Goal: Task Accomplishment & Management: Use online tool/utility

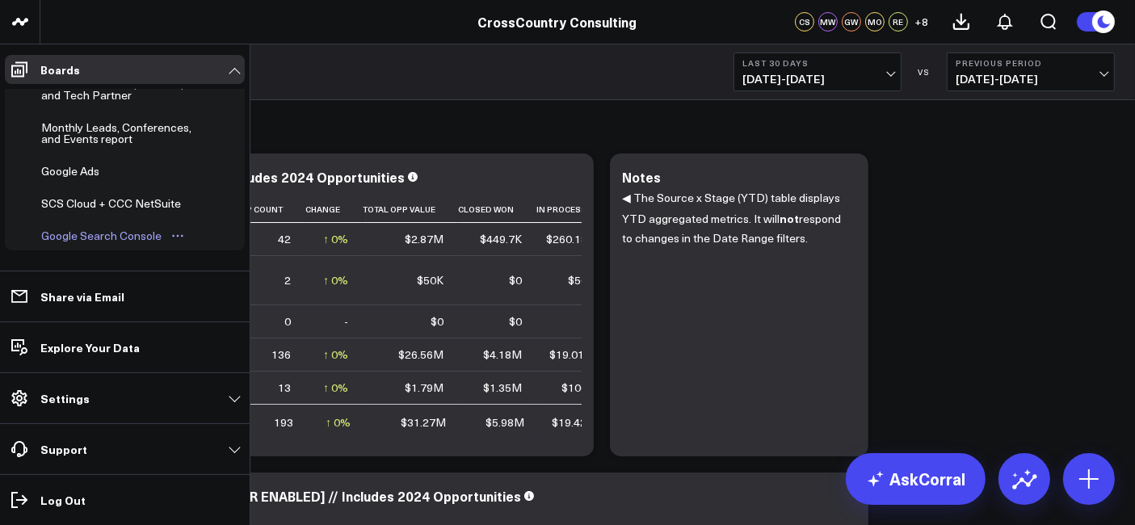
scroll to position [533, 0]
click at [99, 121] on div "Monthly Leads, Conferences, and Events report" at bounding box center [121, 135] width 169 height 31
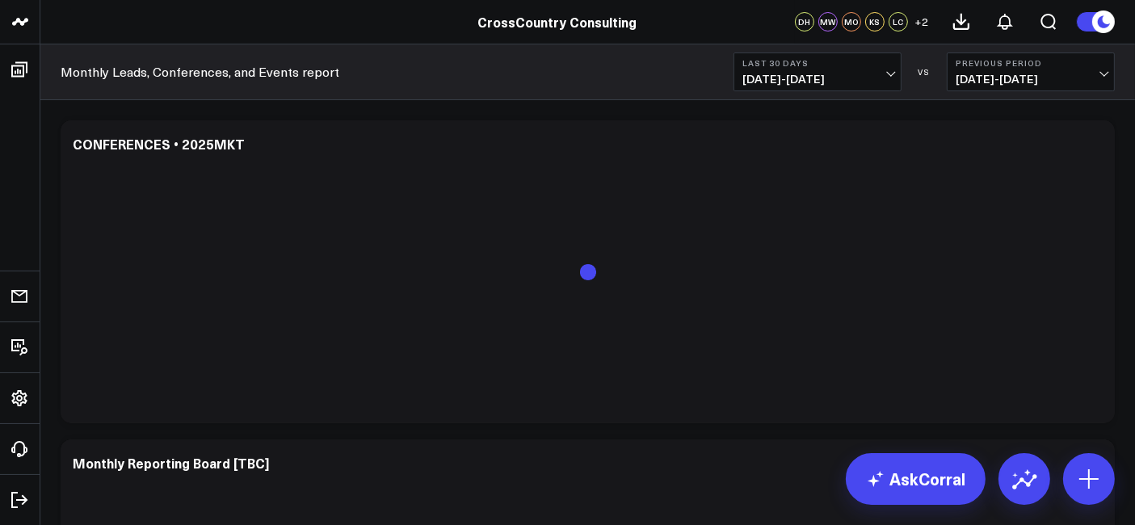
click at [779, 77] on span "[DATE] - [DATE]" at bounding box center [818, 79] width 150 height 13
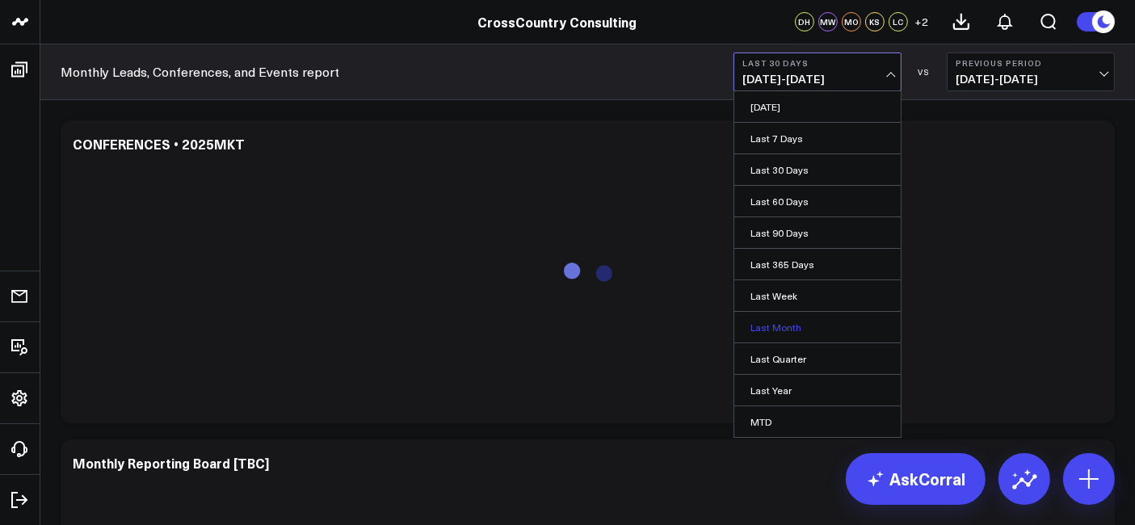
scroll to position [91, 0]
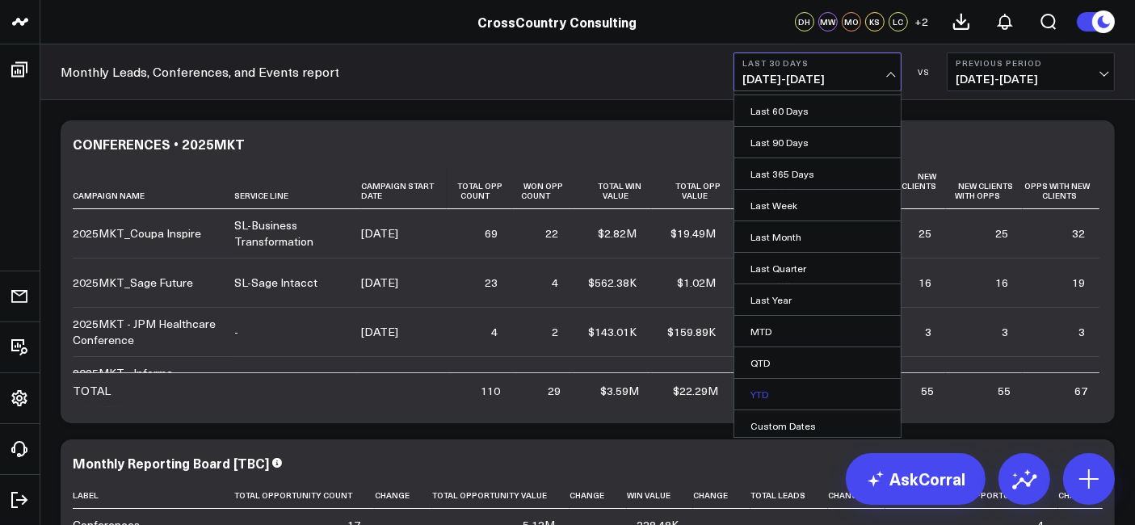
click at [794, 382] on link "YTD" at bounding box center [818, 394] width 166 height 31
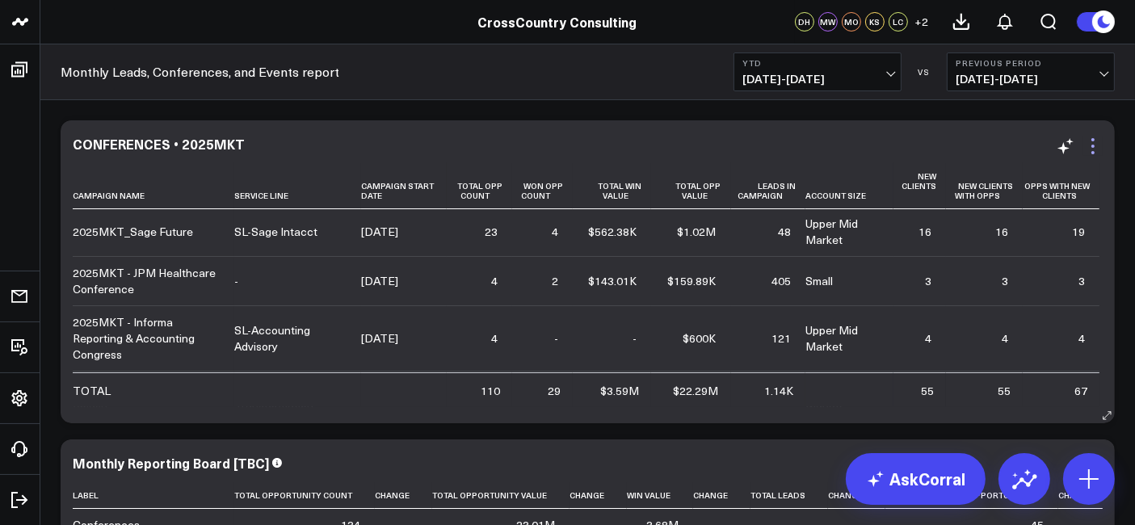
click at [1089, 144] on icon at bounding box center [1093, 146] width 19 height 19
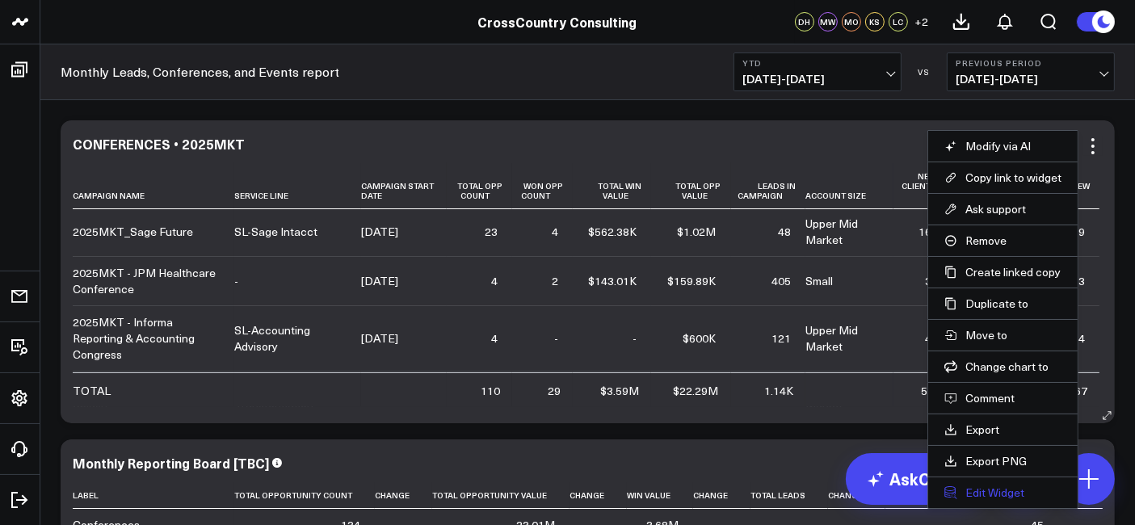
click at [996, 490] on button "Edit Widget" at bounding box center [1003, 493] width 117 height 15
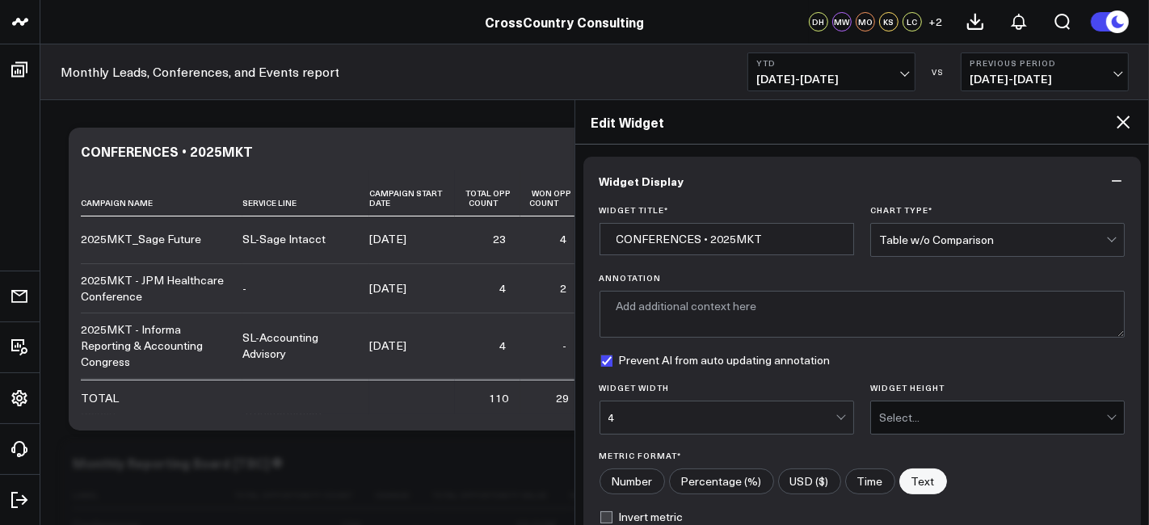
scroll to position [251, 0]
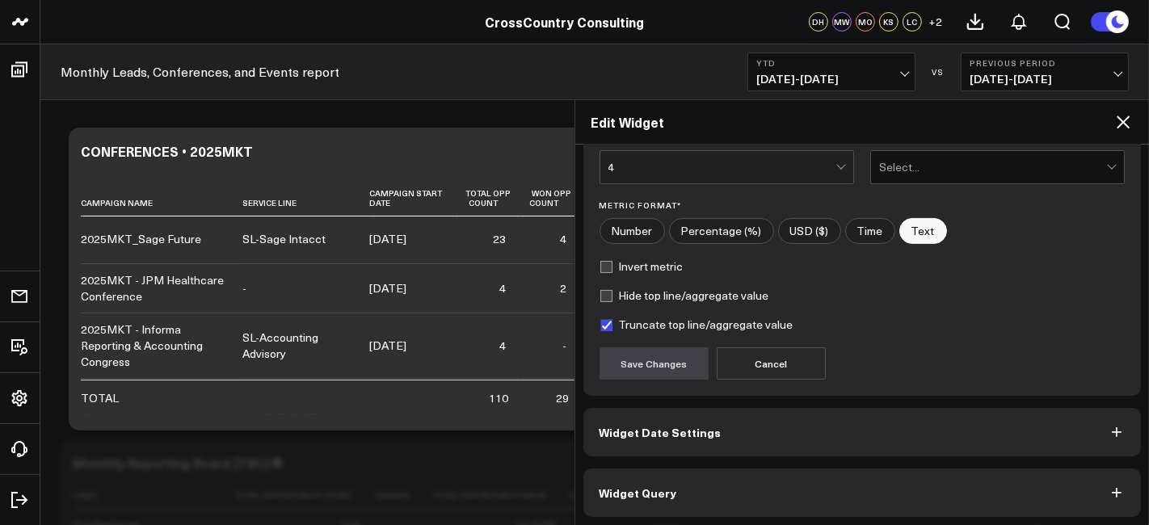
click at [741, 493] on button "Widget Query" at bounding box center [862, 493] width 558 height 48
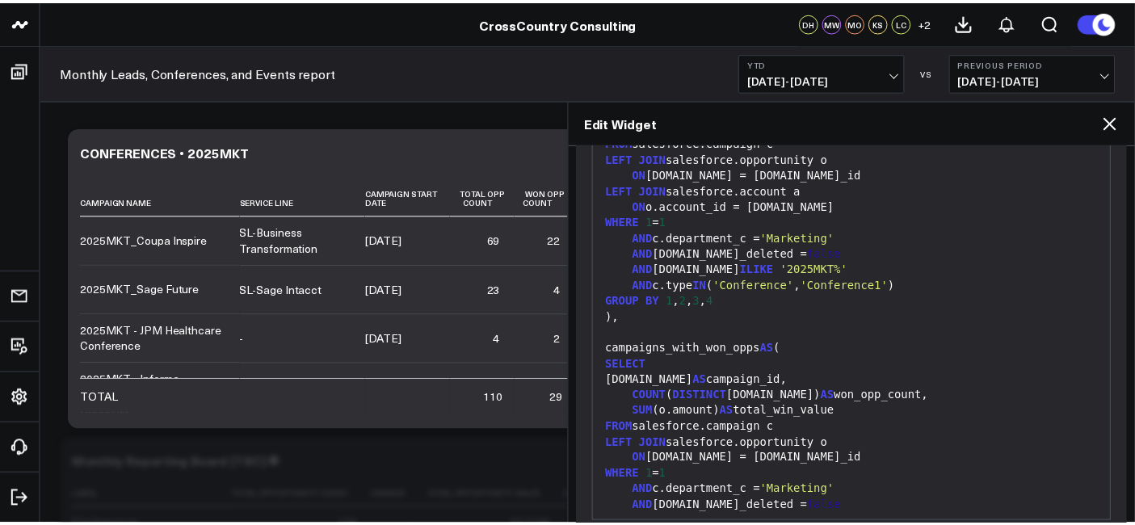
scroll to position [171, 0]
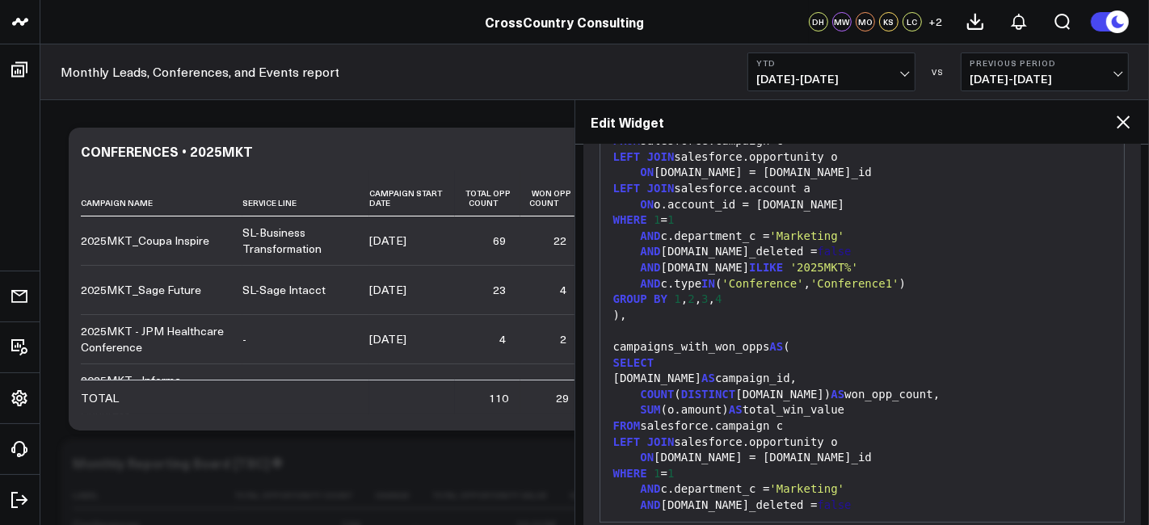
click at [1128, 112] on icon at bounding box center [1123, 121] width 19 height 19
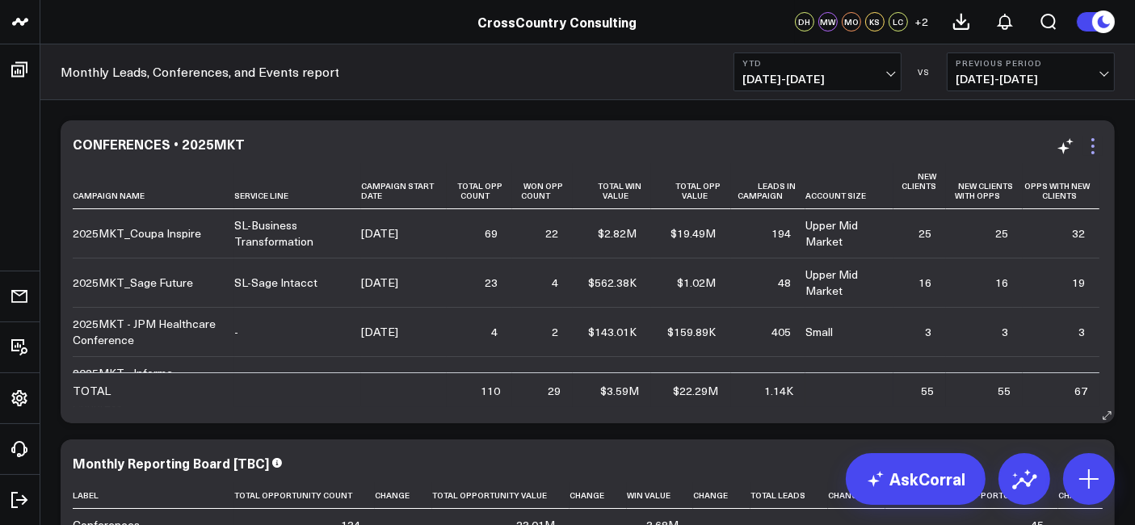
click at [1091, 141] on icon at bounding box center [1093, 146] width 19 height 19
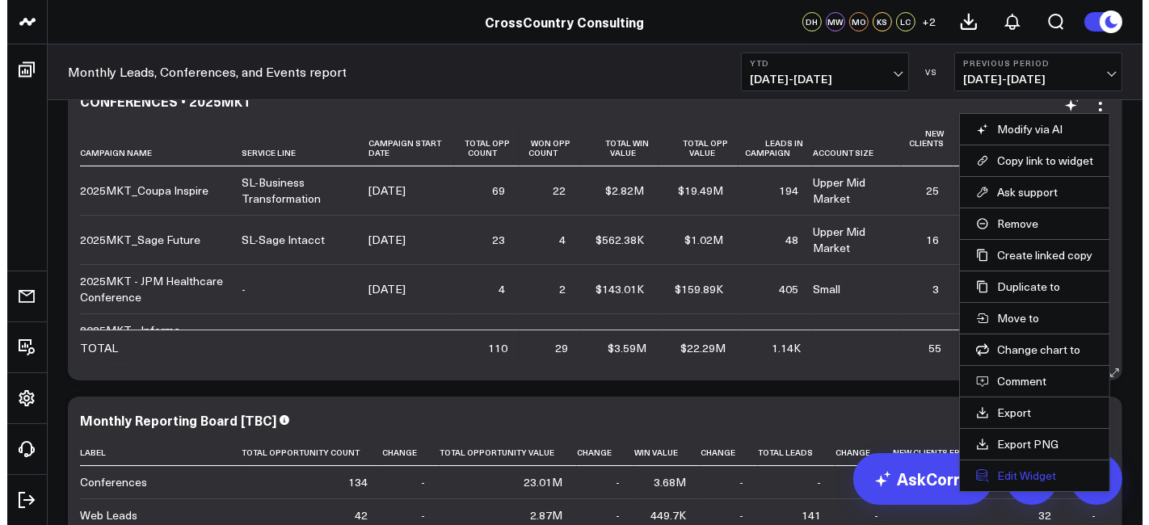
scroll to position [55, 0]
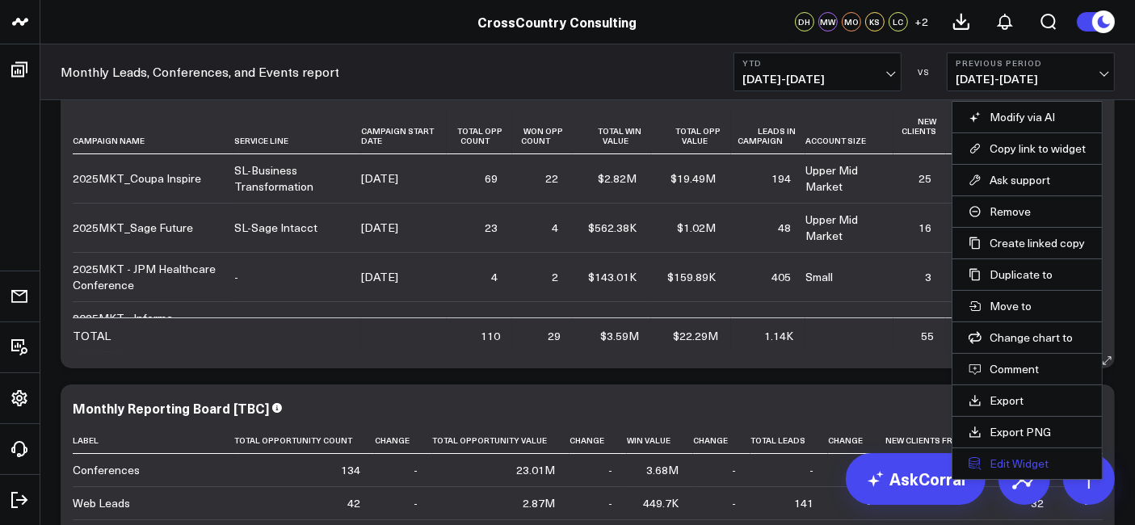
click at [1015, 461] on button "Edit Widget" at bounding box center [1027, 464] width 117 height 15
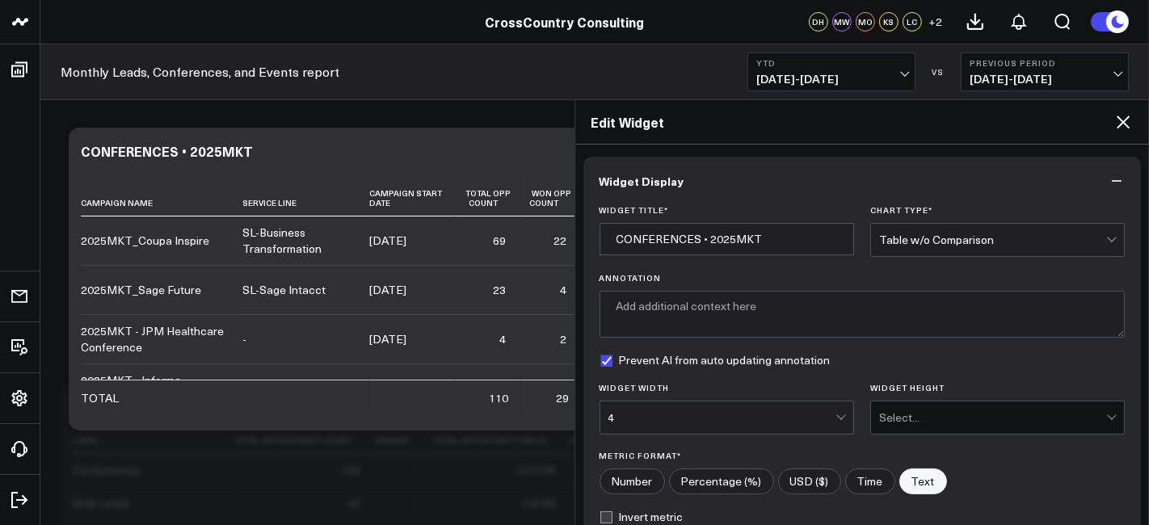
scroll to position [251, 0]
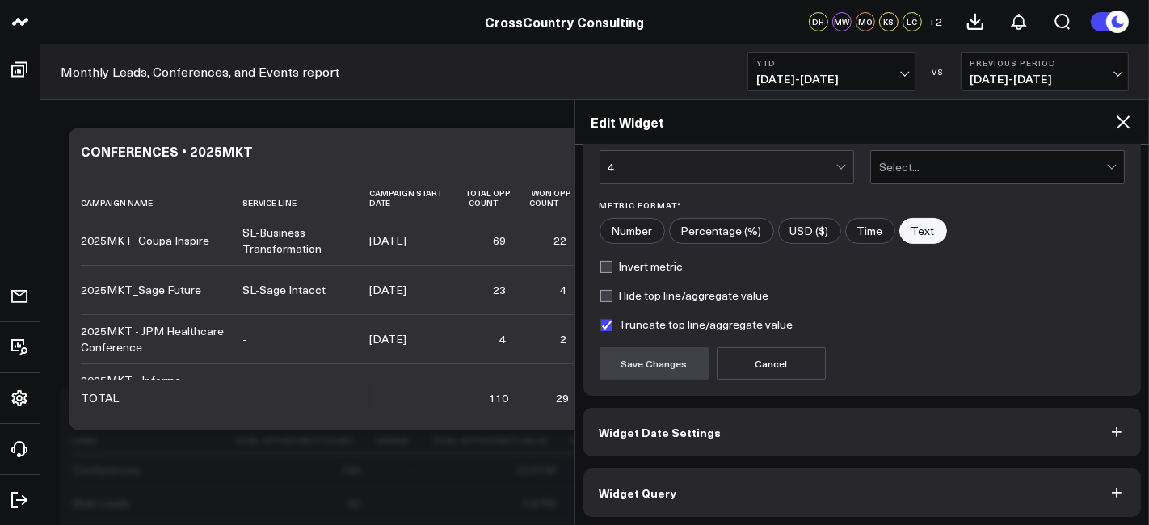
click at [753, 488] on button "Widget Query" at bounding box center [862, 493] width 558 height 48
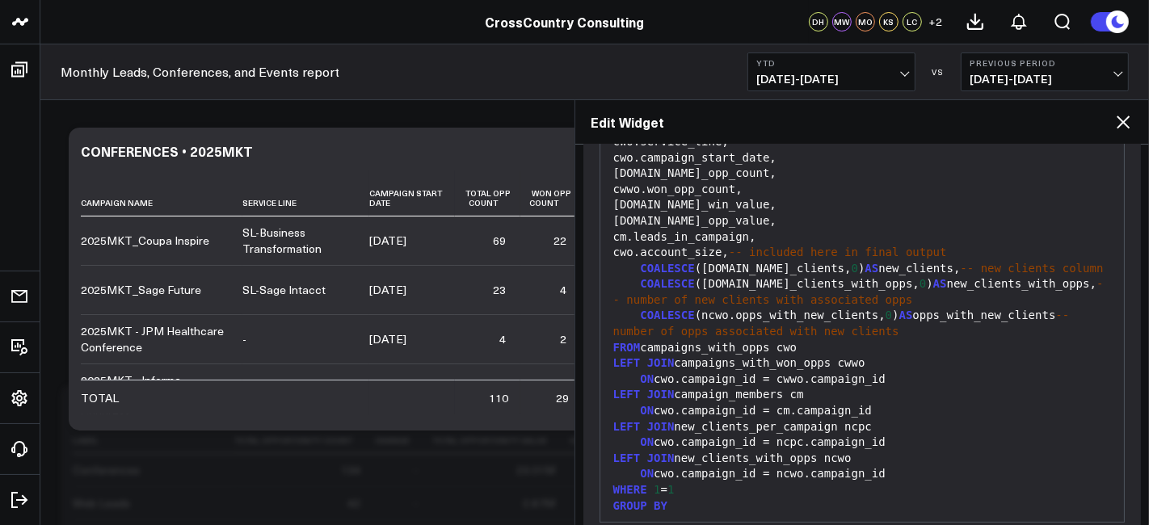
scroll to position [1455, 0]
drag, startPoint x: 895, startPoint y: 232, endPoint x: 984, endPoint y: 218, distance: 90.0
click at [984, 218] on div "[DOMAIN_NAME]_opp_value," at bounding box center [863, 221] width 508 height 16
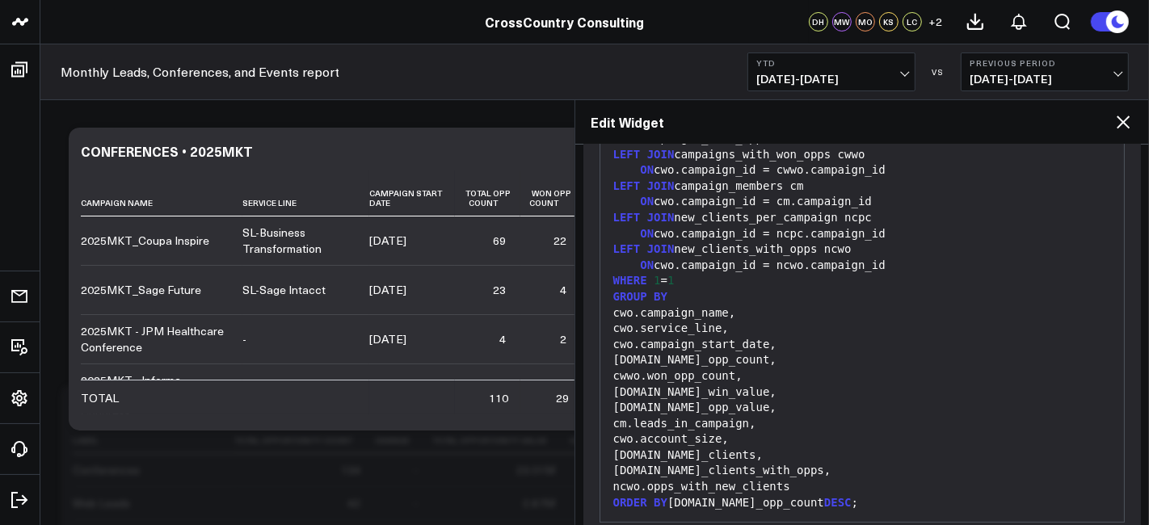
scroll to position [323, 0]
